Goal: Check status: Check status

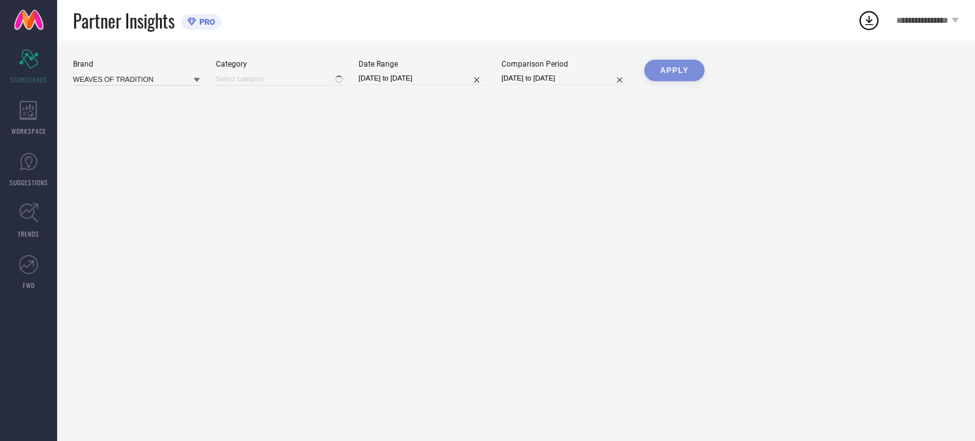
type input "All"
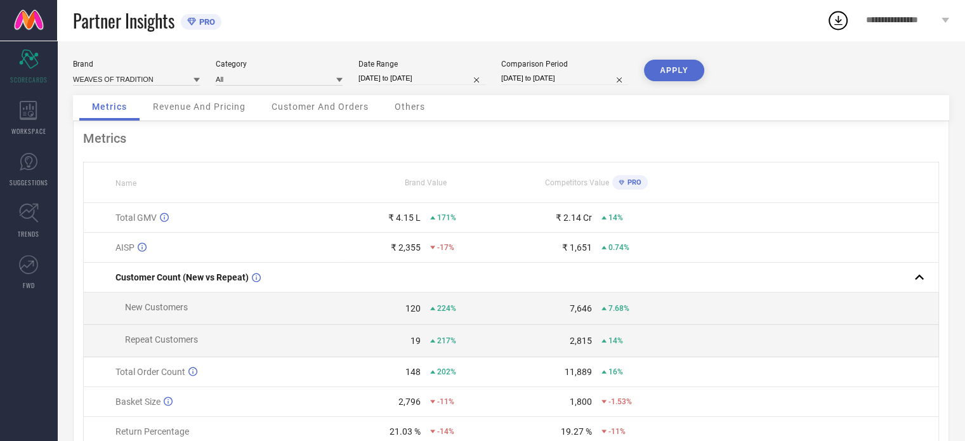
select select "7"
select select "2025"
select select "8"
select select "2025"
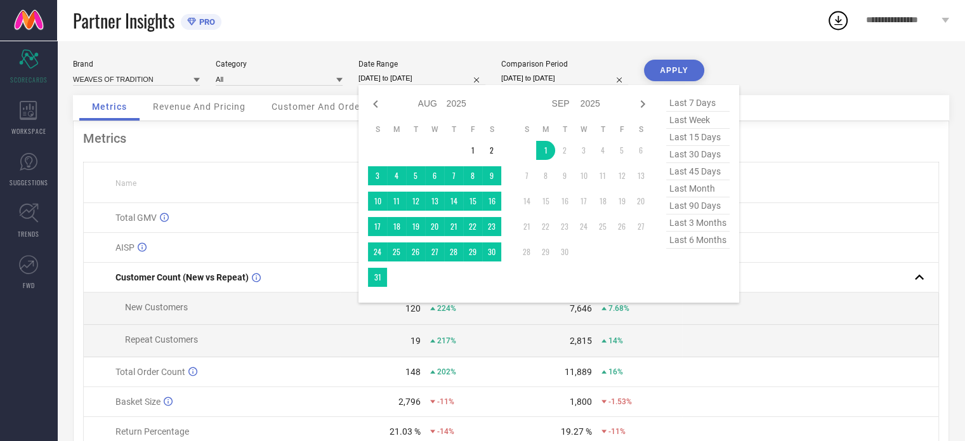
click at [389, 82] on input "[DATE] to [DATE]" at bounding box center [422, 78] width 127 height 13
click at [543, 154] on td "1" at bounding box center [545, 150] width 19 height 19
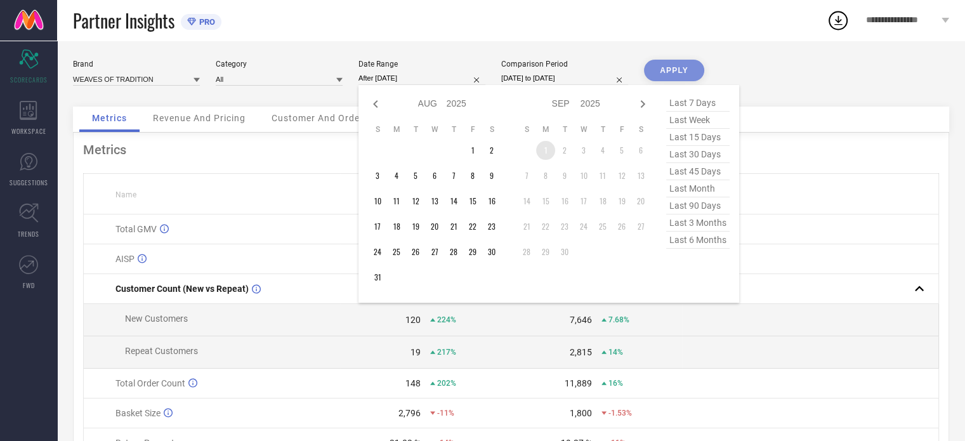
type input "[DATE] to [DATE]"
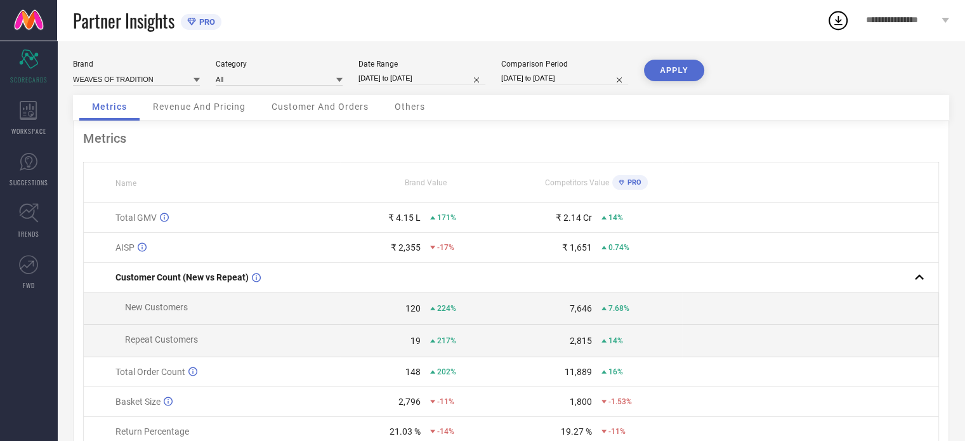
click at [645, 76] on div "APPLY" at bounding box center [674, 78] width 60 height 36
click at [672, 73] on button "APPLY" at bounding box center [674, 71] width 60 height 22
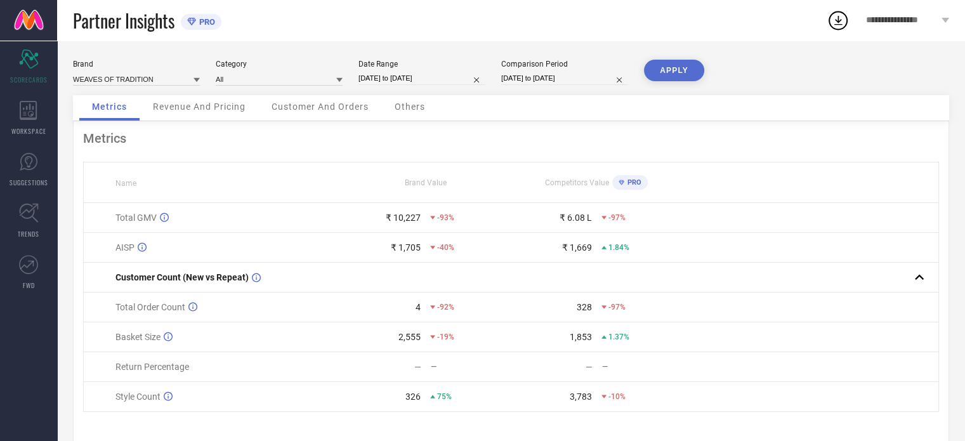
click at [541, 78] on input "[DATE] to [DATE]" at bounding box center [564, 78] width 127 height 13
select select "7"
select select "2024"
select select "8"
select select "2024"
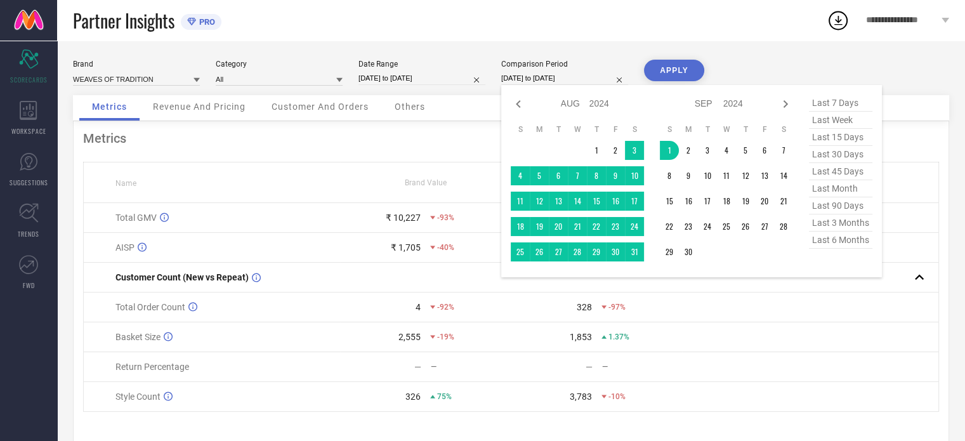
click at [820, 191] on span "last month" at bounding box center [840, 188] width 63 height 17
type input "[DATE] to [DATE]"
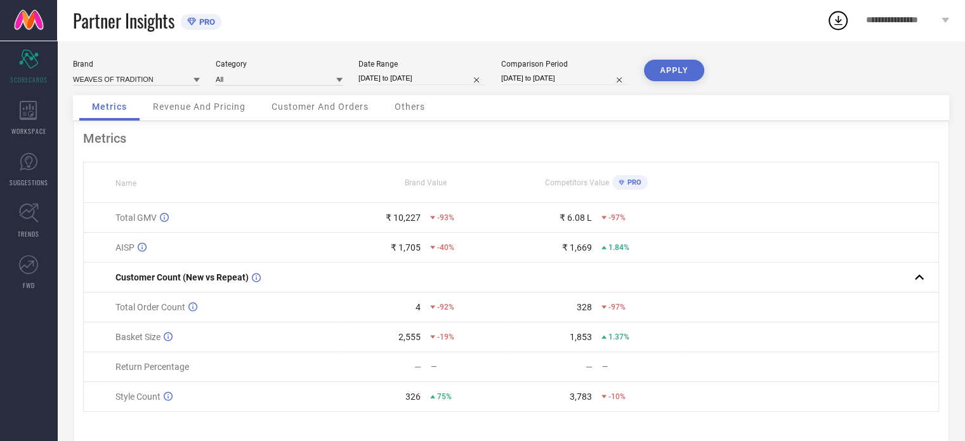
click at [576, 80] on input "[DATE] to [DATE]" at bounding box center [564, 78] width 127 height 13
select select "7"
select select "2025"
select select "8"
select select "2025"
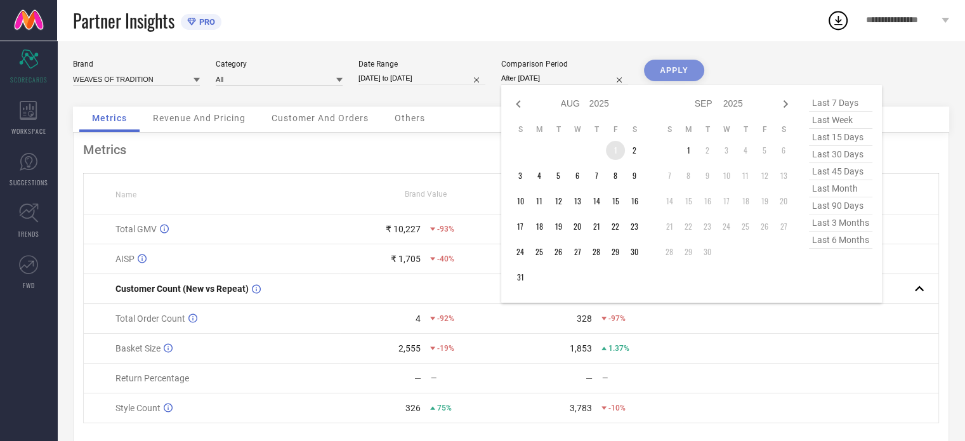
click at [614, 147] on td "1" at bounding box center [615, 150] width 19 height 19
type input "[DATE] to [DATE]"
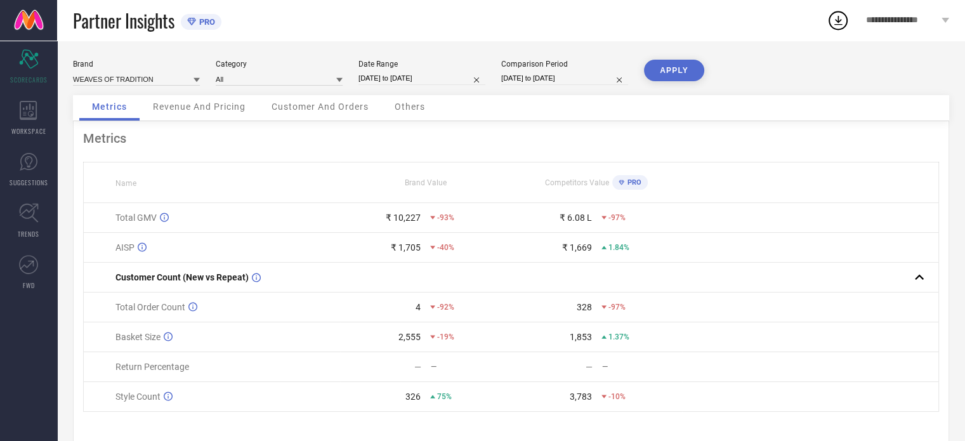
click at [650, 68] on button "APPLY" at bounding box center [674, 71] width 60 height 22
